Goal: Find specific page/section: Find specific page/section

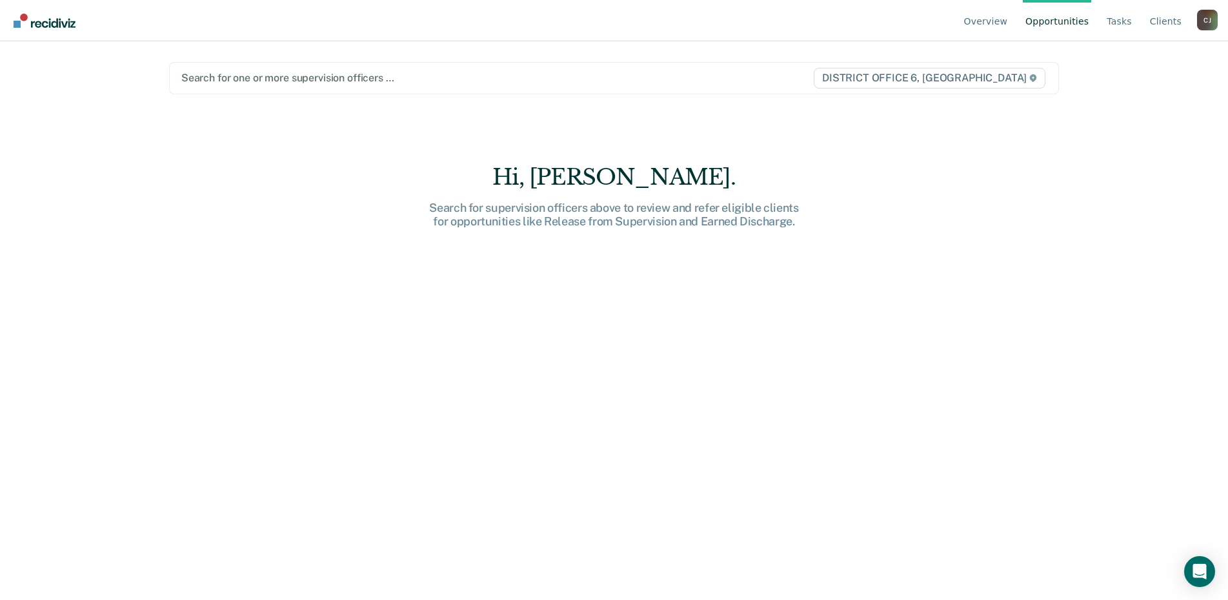
click at [1207, 19] on div "[PERSON_NAME]" at bounding box center [1207, 20] width 21 height 21
click at [1146, 99] on link "Go to Operations" at bounding box center [1155, 101] width 83 height 11
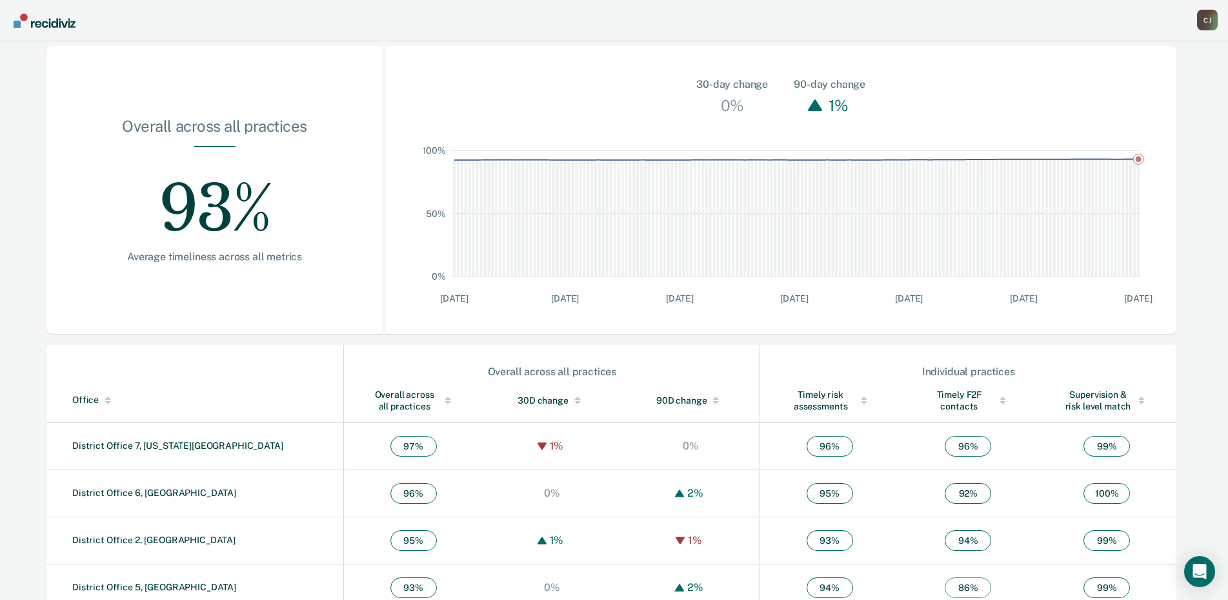
scroll to position [194, 0]
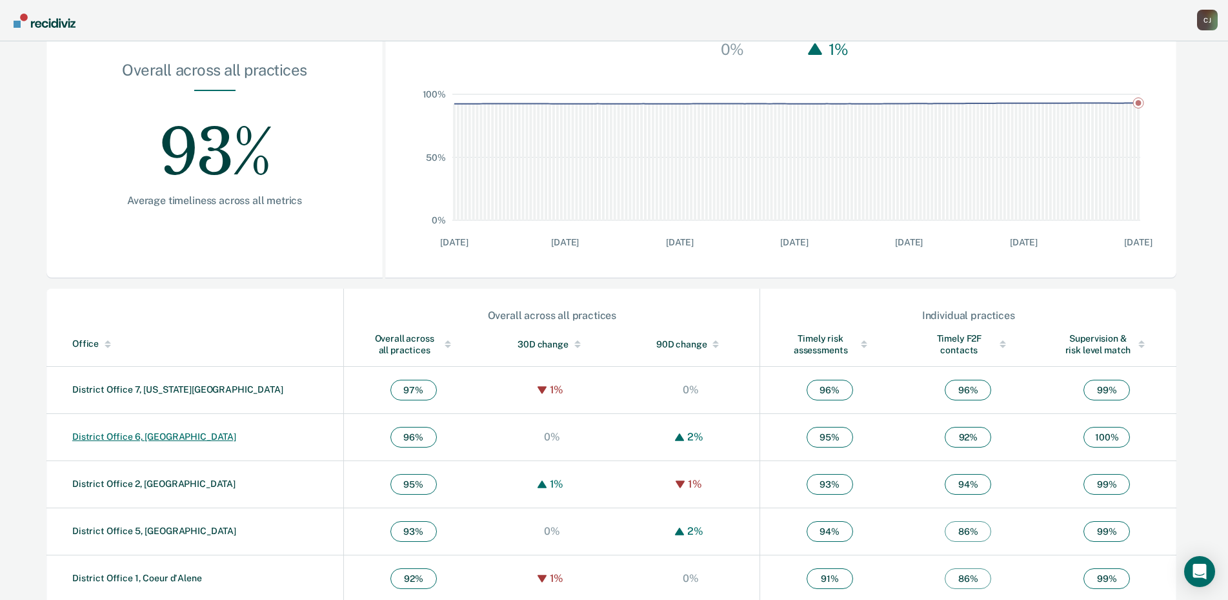
click at [125, 435] on link "District Office 6, [GEOGRAPHIC_DATA]" at bounding box center [154, 436] width 164 height 10
